Goal: Find specific page/section: Find specific page/section

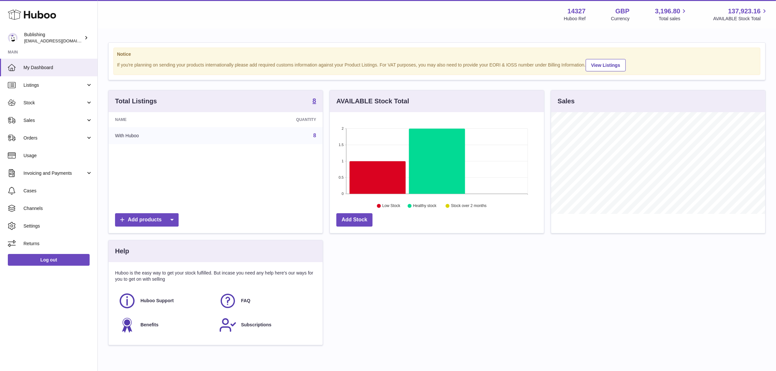
scroll to position [101, 214]
click at [61, 119] on span "Sales" at bounding box center [54, 120] width 62 height 6
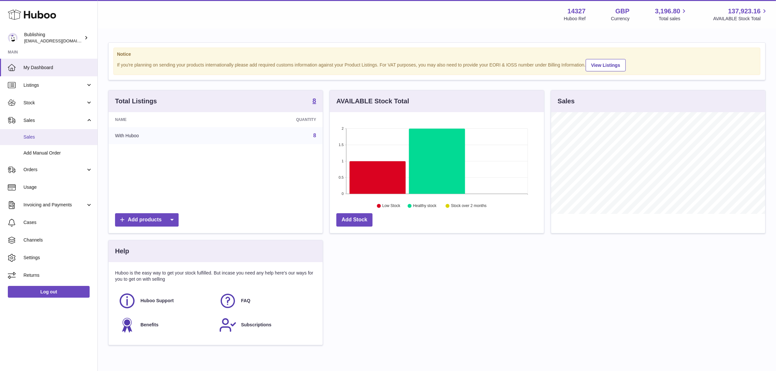
click at [54, 142] on link "Sales" at bounding box center [48, 137] width 97 height 16
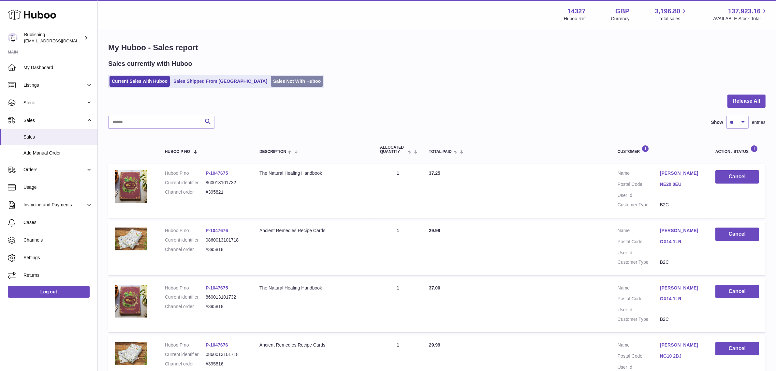
click at [285, 76] on link "Sales Not With Huboo" at bounding box center [297, 81] width 52 height 11
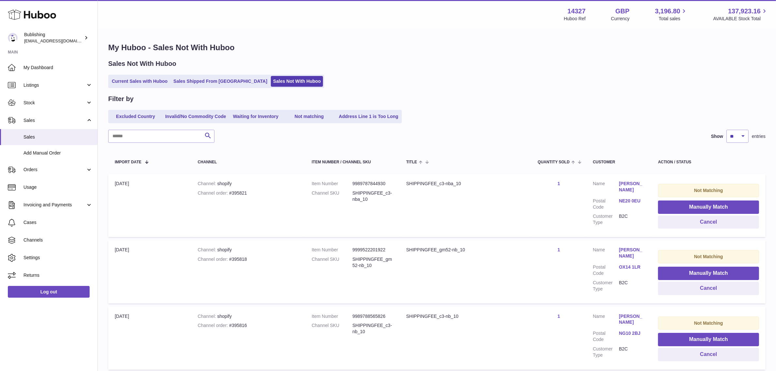
drag, startPoint x: 593, startPoint y: 87, endPoint x: 568, endPoint y: 91, distance: 25.1
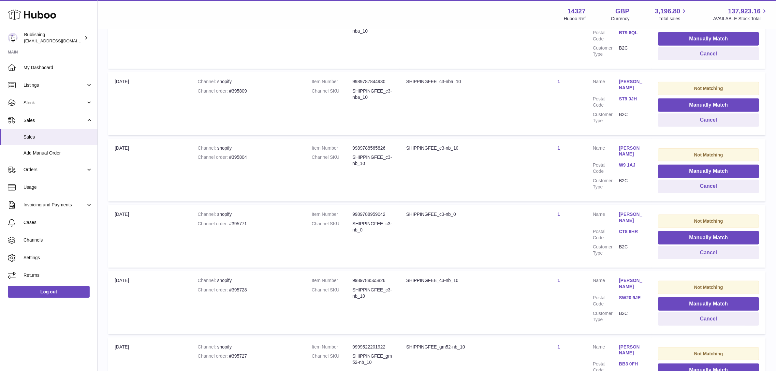
scroll to position [530, 0]
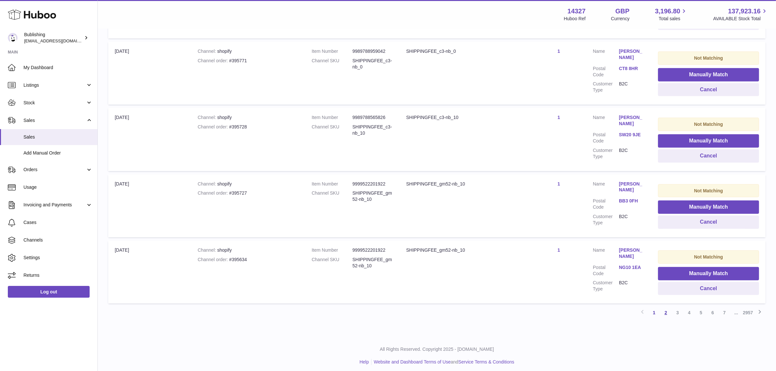
click at [668, 311] on link "2" at bounding box center [666, 313] width 12 height 12
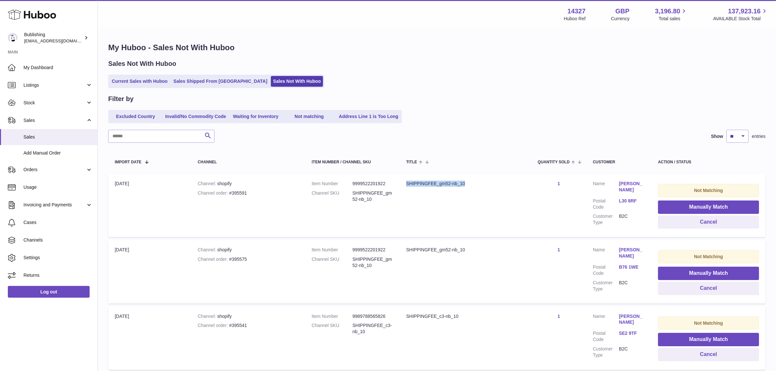
drag, startPoint x: 402, startPoint y: 185, endPoint x: 488, endPoint y: 191, distance: 86.3
click at [488, 191] on td "Title SHIPPINGFEE_gm52-nb_10" at bounding box center [466, 205] width 132 height 63
click at [473, 194] on td "Title SHIPPINGFEE_gm52-nb_10" at bounding box center [466, 205] width 132 height 63
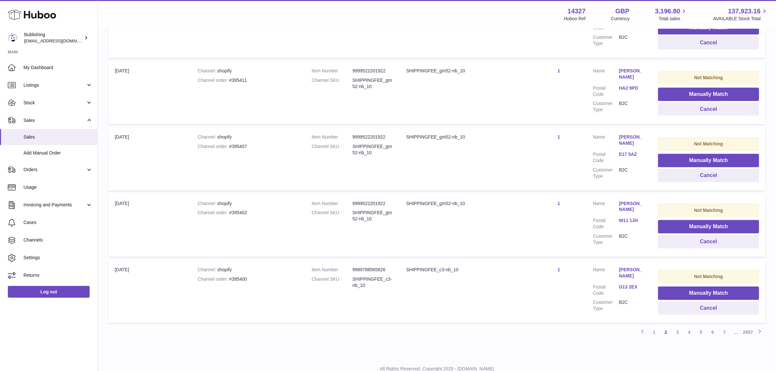
scroll to position [530, 0]
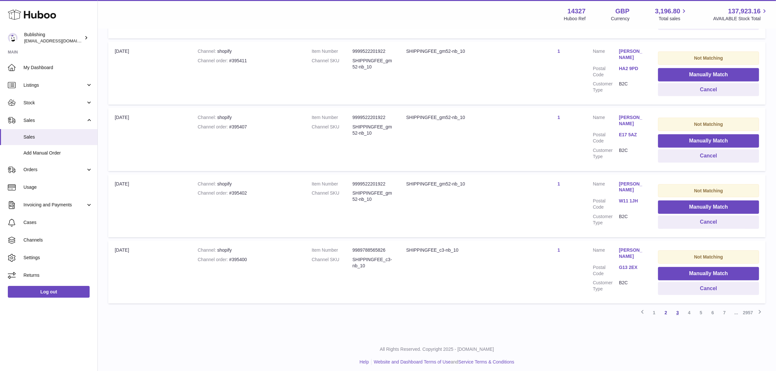
click at [677, 310] on link "3" at bounding box center [678, 313] width 12 height 12
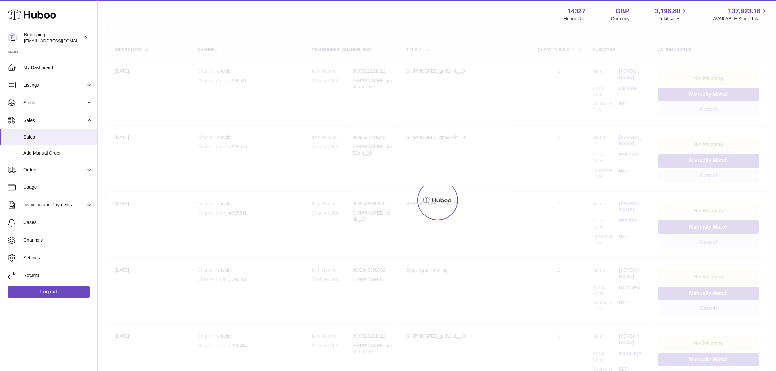
scroll to position [29, 0]
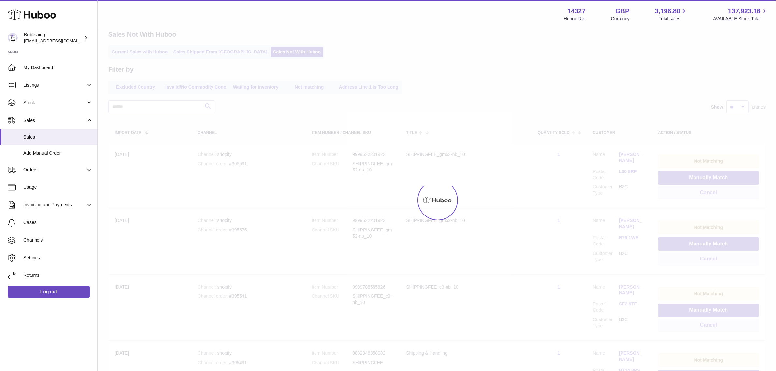
click at [515, 66] on div at bounding box center [437, 200] width 678 height 342
drag, startPoint x: 516, startPoint y: 67, endPoint x: 459, endPoint y: 62, distance: 57.3
click at [459, 62] on div at bounding box center [437, 200] width 678 height 342
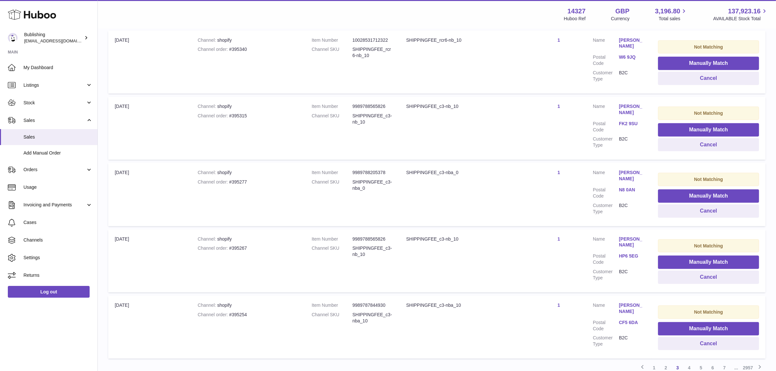
scroll to position [478, 0]
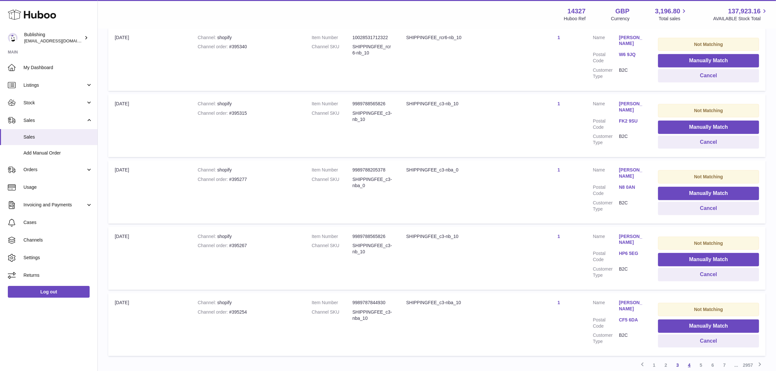
click at [687, 367] on link "4" at bounding box center [690, 365] width 12 height 12
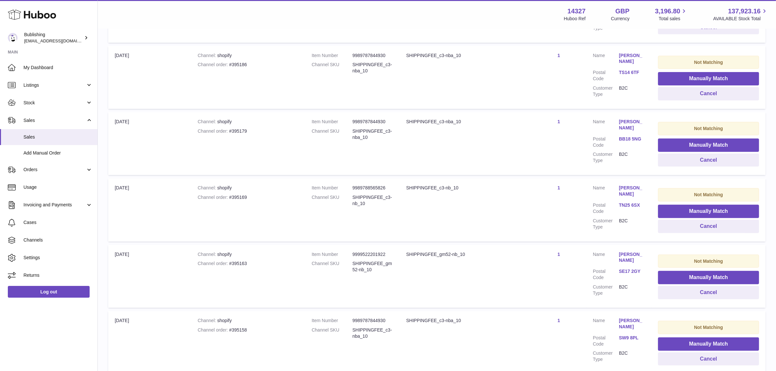
scroll to position [274, 0]
